Goal: Task Accomplishment & Management: Complete application form

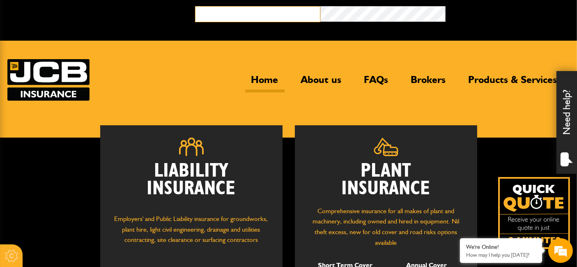
type input "**********"
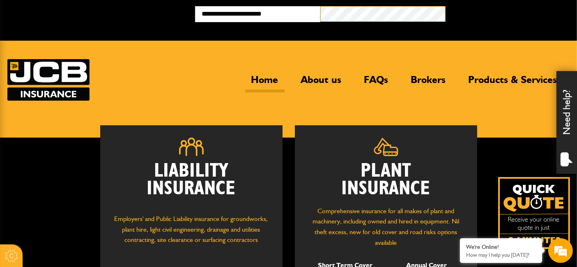
click at [445, 6] on button "Broker Login" at bounding box center [507, 12] width 125 height 13
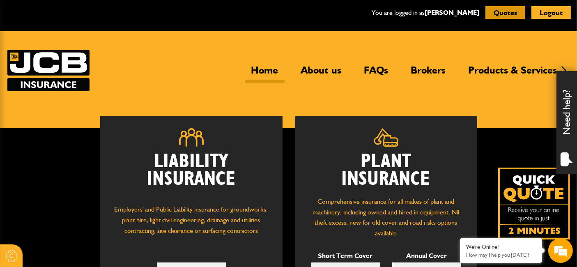
click at [494, 9] on button "Quotes" at bounding box center [505, 12] width 40 height 13
